Goal: Task Accomplishment & Management: Manage account settings

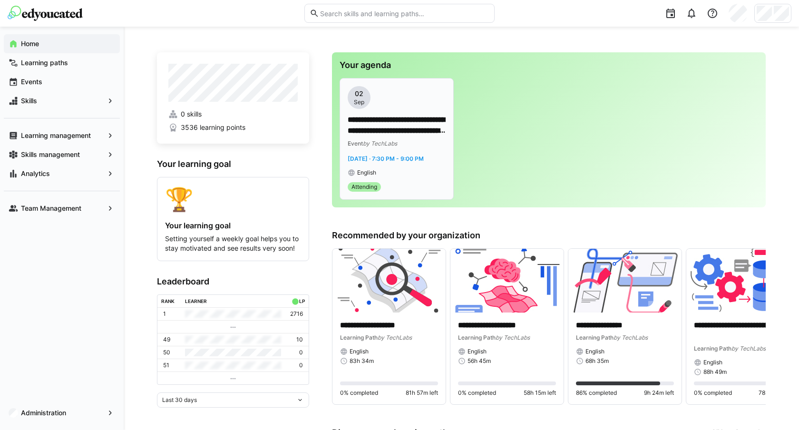
click at [400, 118] on p "**********" at bounding box center [396, 126] width 98 height 22
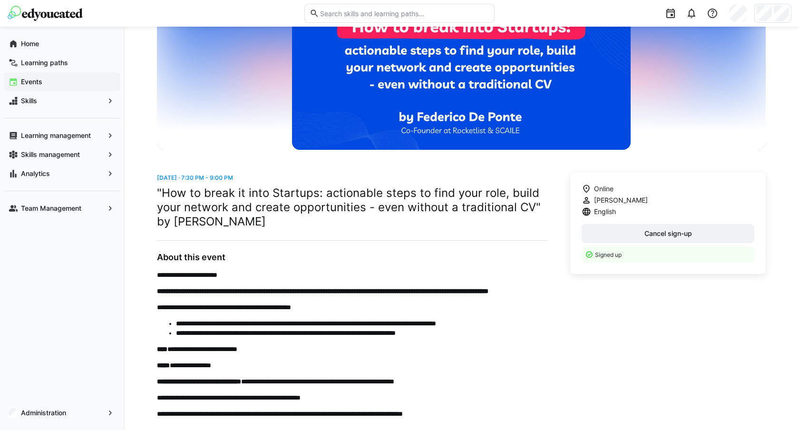
scroll to position [231, 0]
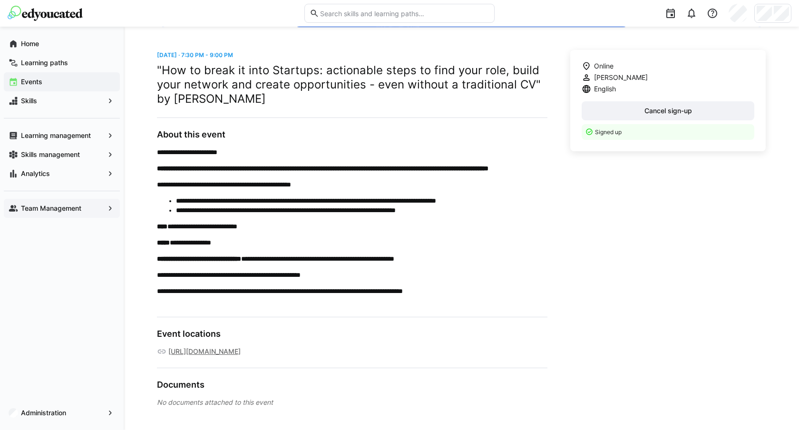
click at [80, 201] on div "Team Management" at bounding box center [62, 208] width 116 height 19
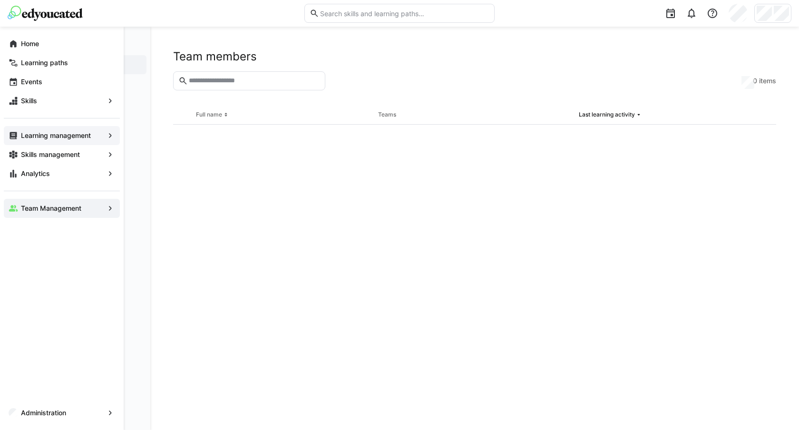
click at [0, 0] on app-navigation-label "Learning management" at bounding box center [0, 0] width 0 height 0
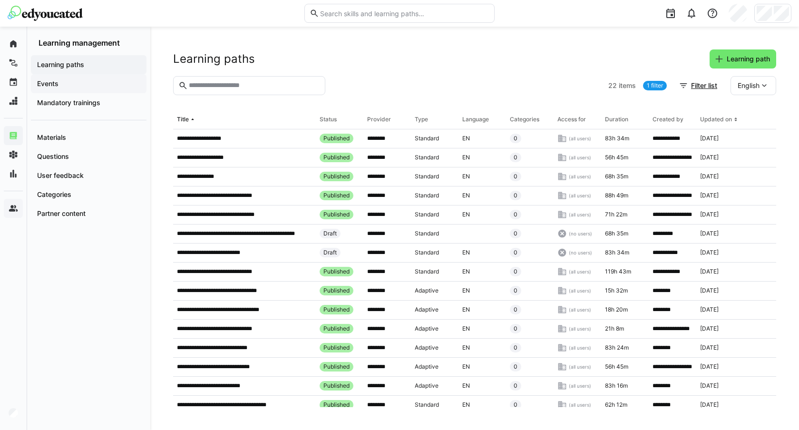
click at [74, 82] on span "Events" at bounding box center [89, 84] width 106 height 10
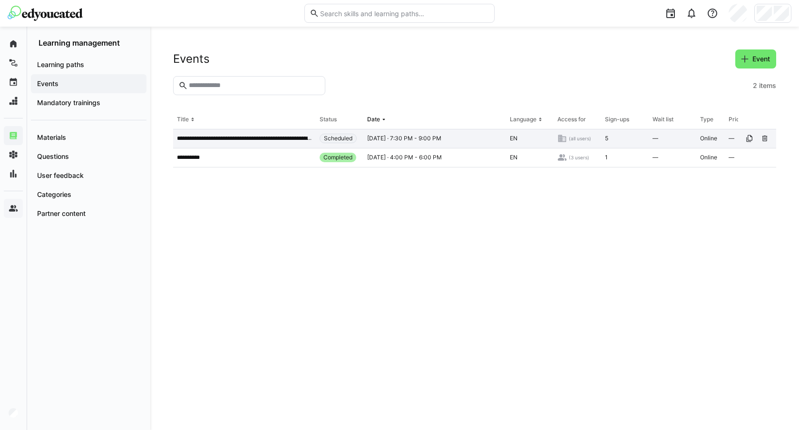
click at [264, 137] on p "**********" at bounding box center [244, 139] width 135 height 8
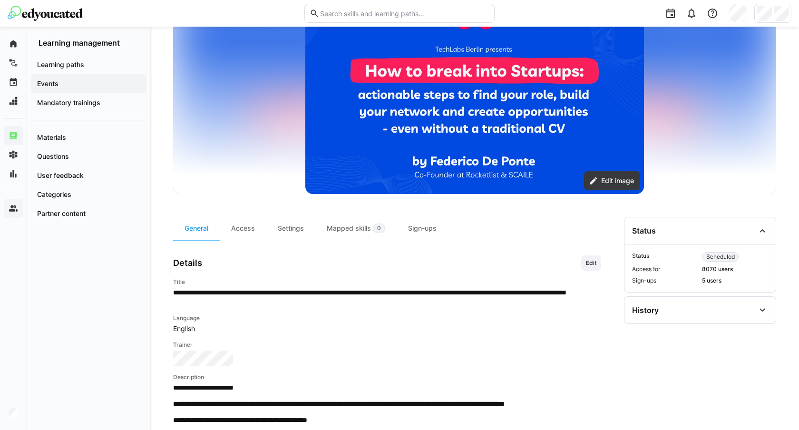
scroll to position [256, 0]
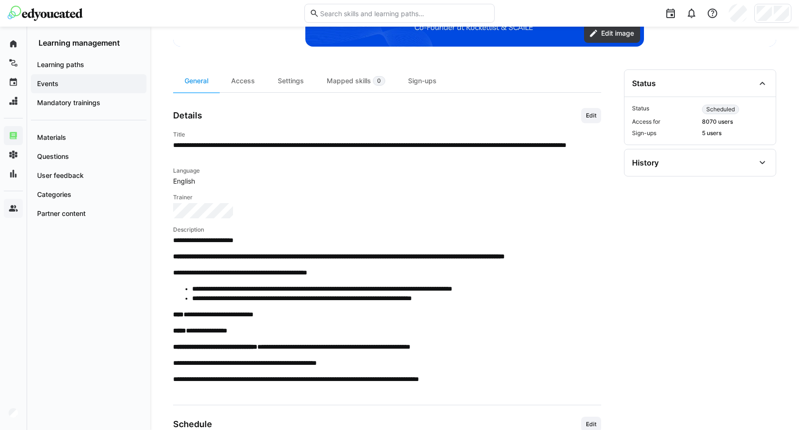
click at [710, 131] on span "5 users" at bounding box center [735, 133] width 66 height 8
click at [419, 82] on div "Sign-ups" at bounding box center [421, 80] width 51 height 23
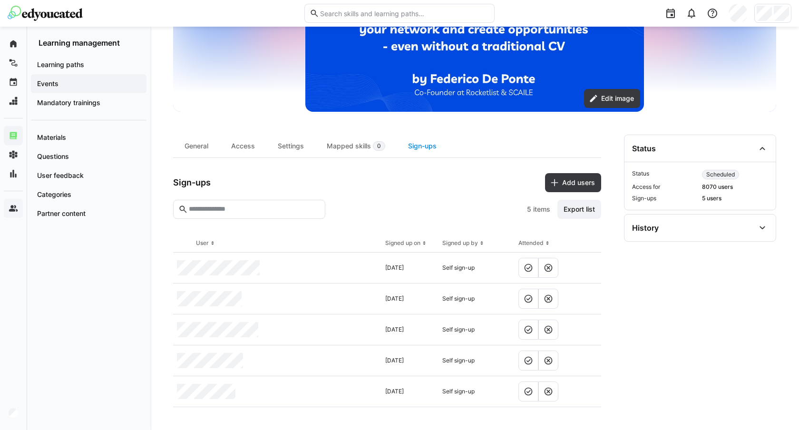
scroll to position [191, 0]
click at [209, 149] on div "General" at bounding box center [196, 146] width 47 height 23
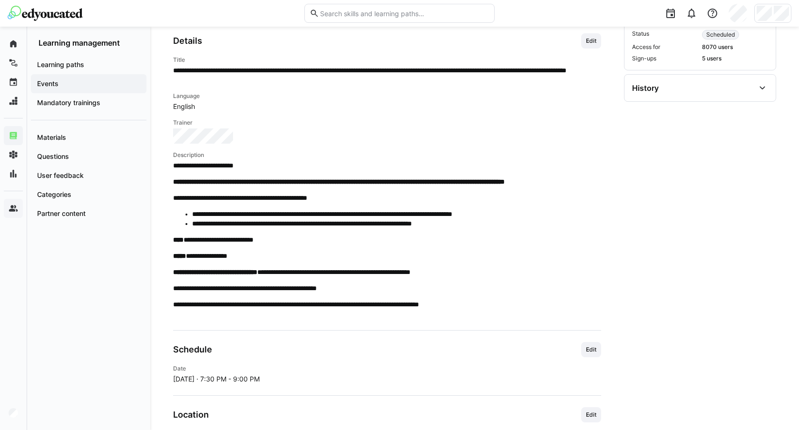
scroll to position [328, 0]
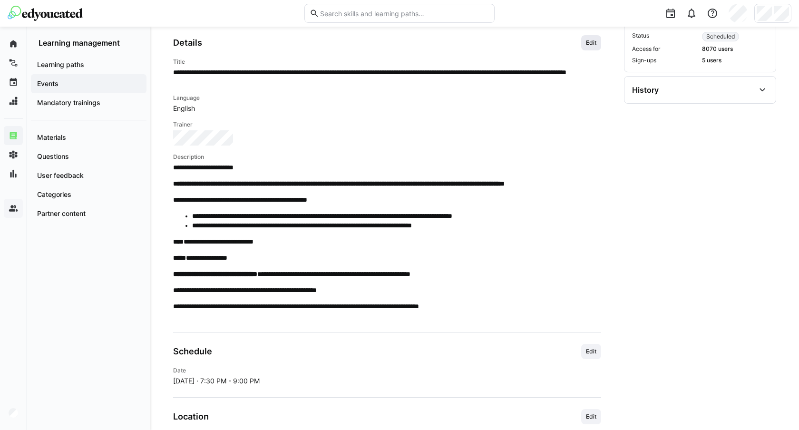
click at [588, 47] on span "Edit" at bounding box center [591, 42] width 20 height 15
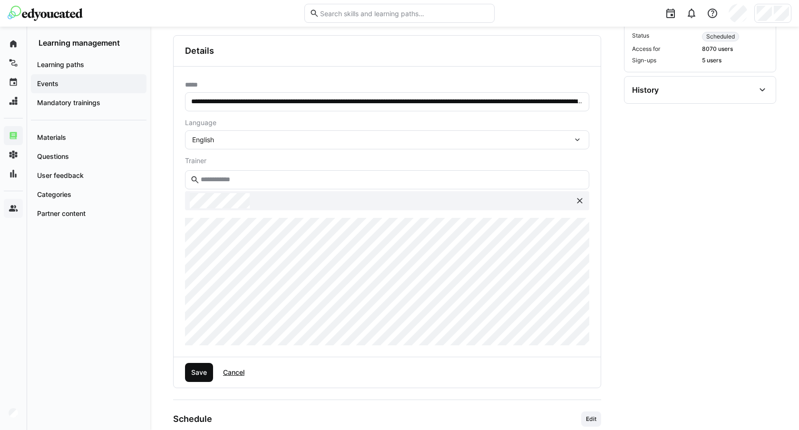
click at [193, 367] on span "Save" at bounding box center [199, 372] width 19 height 10
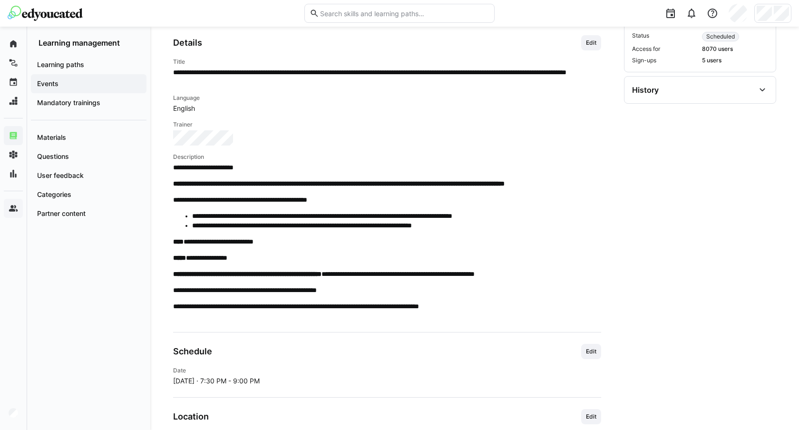
click at [332, 230] on li "**********" at bounding box center [396, 226] width 409 height 10
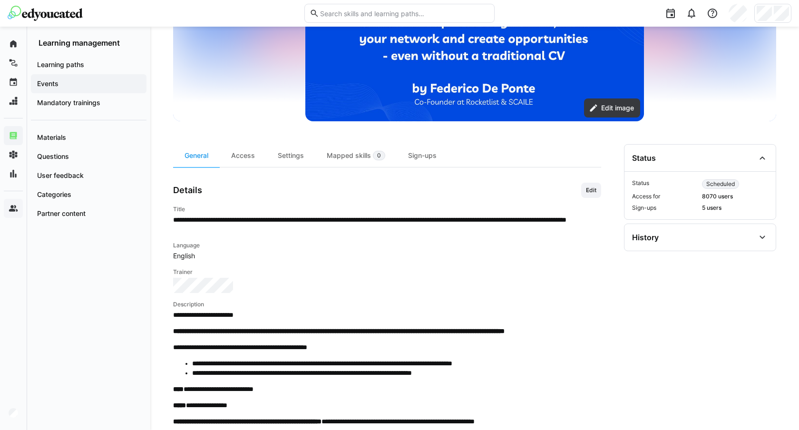
scroll to position [254, 0]
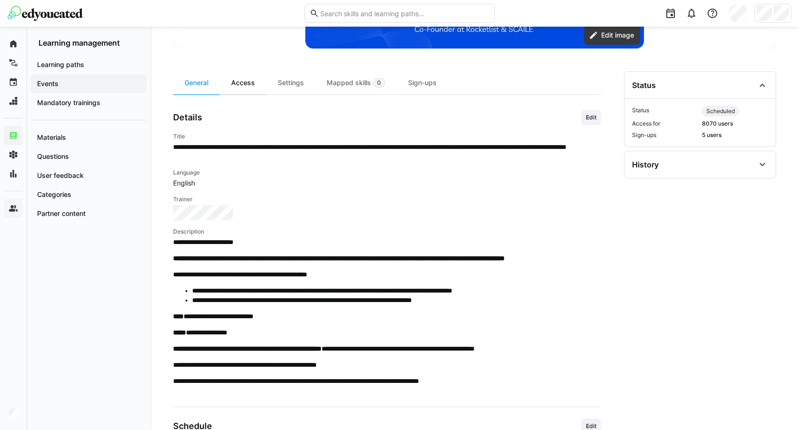
click at [256, 86] on div "Access" at bounding box center [243, 82] width 47 height 23
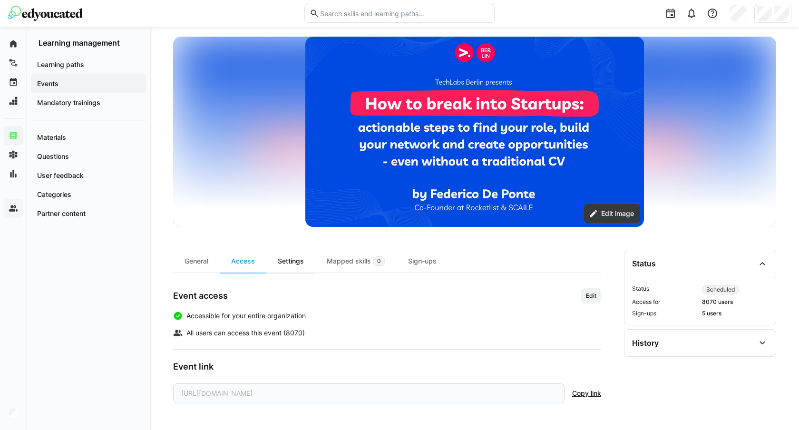
click at [288, 262] on div "Settings" at bounding box center [290, 261] width 49 height 23
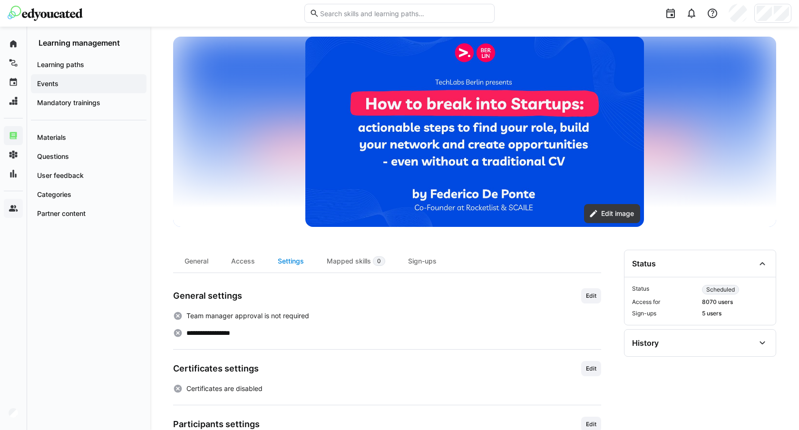
scroll to position [190, 0]
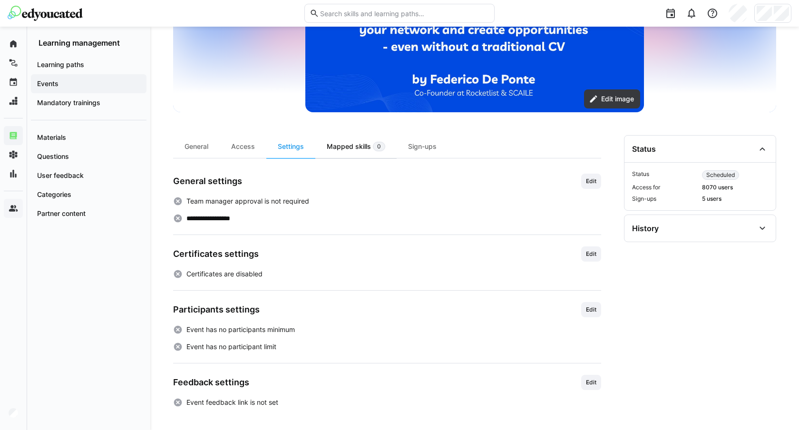
click at [347, 143] on div "Mapped skills 0" at bounding box center [355, 146] width 81 height 23
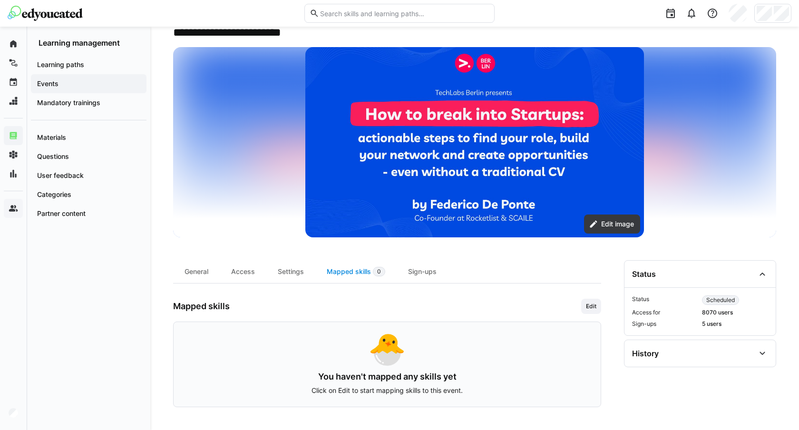
scroll to position [65, 0]
click at [418, 274] on div "Sign-ups" at bounding box center [421, 271] width 51 height 23
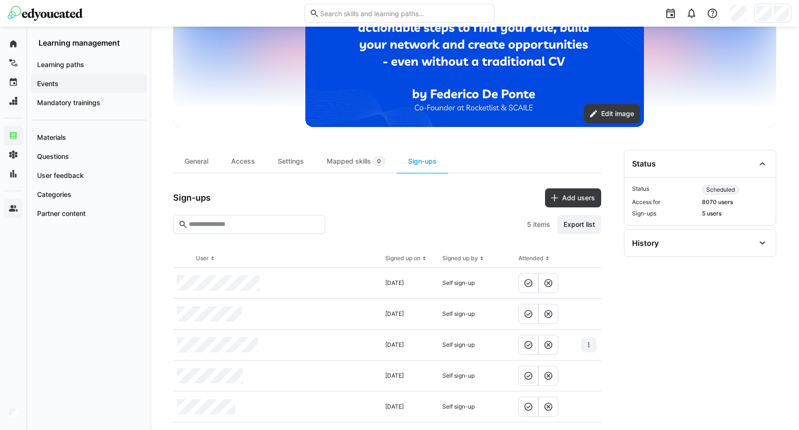
scroll to position [191, 0]
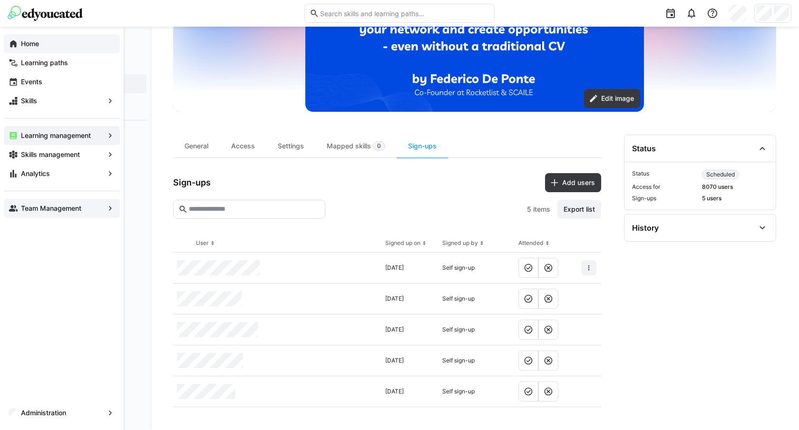
click at [43, 41] on span "Home" at bounding box center [67, 44] width 96 height 10
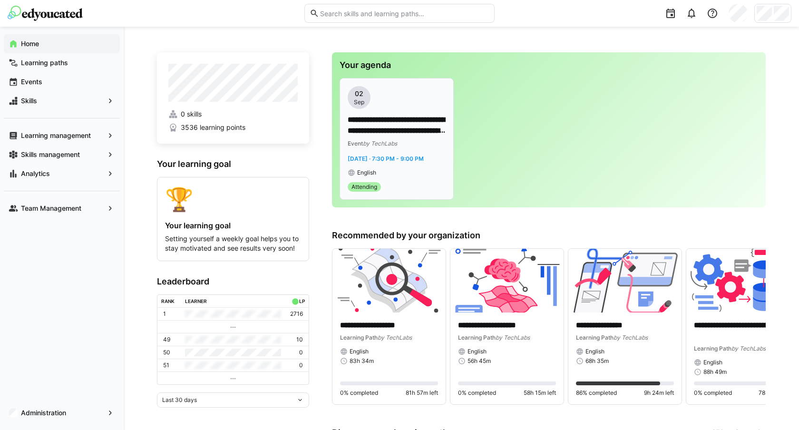
click at [384, 124] on p "**********" at bounding box center [396, 126] width 98 height 22
